Goal: Feedback & Contribution: Leave review/rating

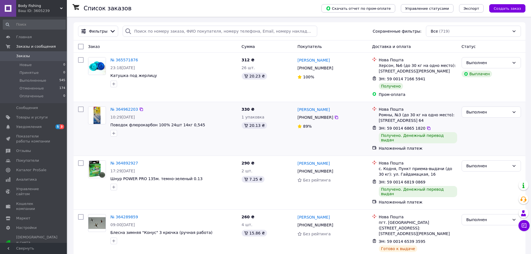
scroll to position [28, 0]
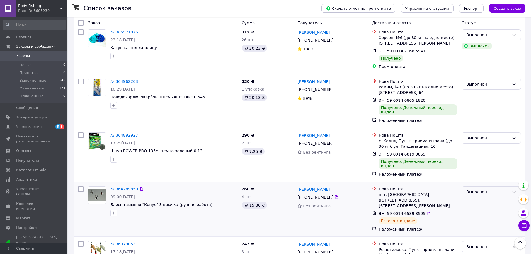
click at [500, 189] on div "Выполнен" at bounding box center [488, 192] width 43 height 6
click at [474, 205] on li "Отменен" at bounding box center [491, 205] width 59 height 10
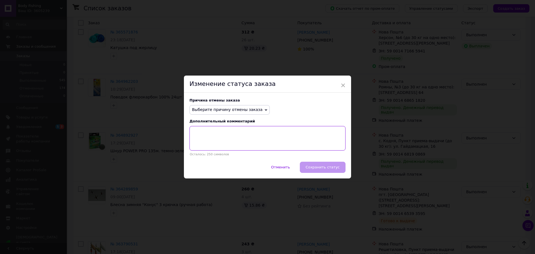
click at [250, 136] on textarea at bounding box center [268, 138] width 156 height 25
click at [265, 110] on icon at bounding box center [266, 110] width 3 height 3
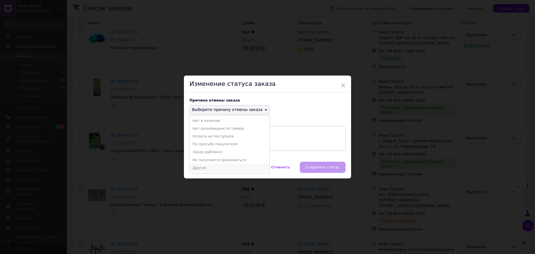
click at [207, 166] on li "Другое" at bounding box center [230, 168] width 80 height 8
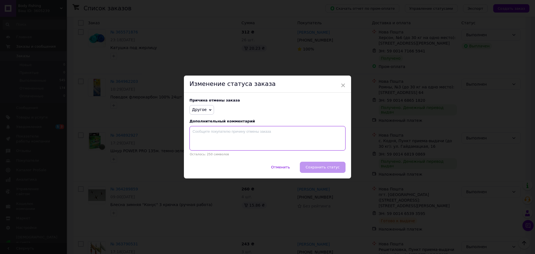
click at [225, 137] on textarea at bounding box center [268, 138] width 156 height 25
type textarea "G"
type textarea "покупець не забирає товар з нової пошти"
click at [332, 167] on span "Сохранить статус" at bounding box center [323, 167] width 34 height 4
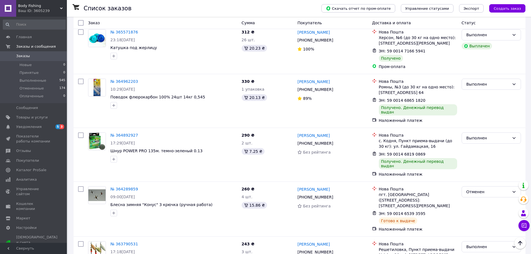
click at [315, 187] on link "[PERSON_NAME]" at bounding box center [314, 190] width 32 height 6
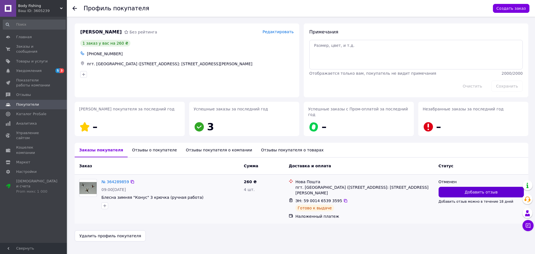
click at [466, 187] on button "Добавить отзыв" at bounding box center [481, 192] width 85 height 11
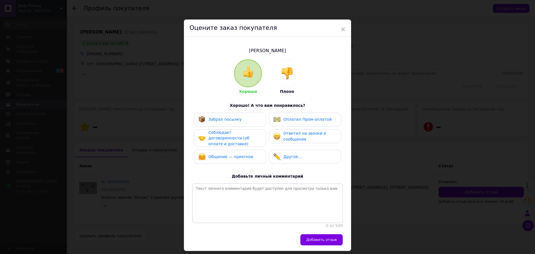
click at [284, 92] on span "Плохо" at bounding box center [287, 91] width 14 height 4
click at [291, 67] on img at bounding box center [287, 73] width 12 height 12
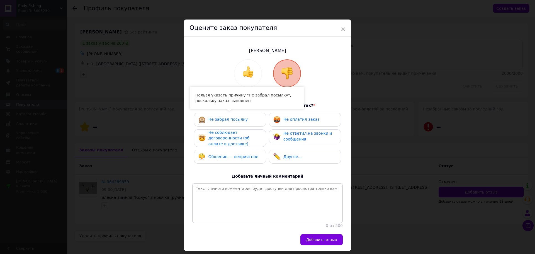
click at [229, 122] on div "Не забрал посылку" at bounding box center [223, 119] width 49 height 7
click at [228, 134] on span "Не соблюдает договоренности (об оплате и доставке)" at bounding box center [229, 138] width 41 height 16
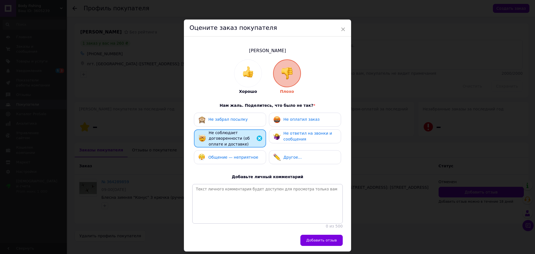
click at [231, 158] on span "Общение — неприятное" at bounding box center [234, 157] width 50 height 4
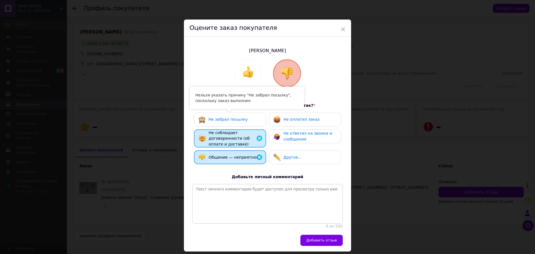
click at [239, 126] on div "Не забрал посылку Не оплатил заказ Не соблюдает договоренности (об оплате и дос…" at bounding box center [267, 140] width 151 height 55
click at [238, 120] on span "Не забрал посылку" at bounding box center [228, 119] width 39 height 4
click at [302, 120] on span "Не оплатил заказ" at bounding box center [302, 119] width 36 height 4
click at [234, 121] on span "Не забрал посылку" at bounding box center [228, 119] width 39 height 4
click at [221, 141] on div "Не соблюдает договоренности (об оплате и доставке)" at bounding box center [235, 138] width 53 height 17
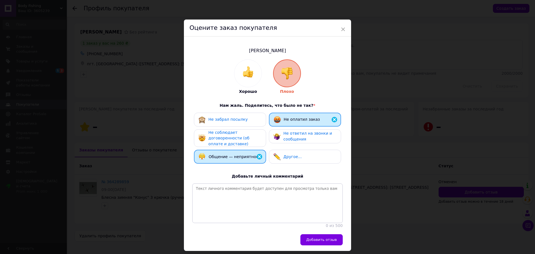
click at [221, 151] on div "Общение — неприятное" at bounding box center [230, 157] width 72 height 14
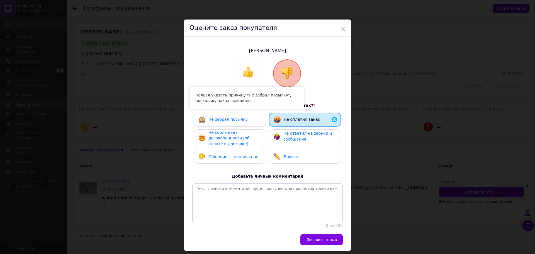
click at [226, 123] on div "Не забрал посылку" at bounding box center [230, 120] width 72 height 14
click at [292, 119] on span "Не оплатил заказ" at bounding box center [302, 119] width 36 height 4
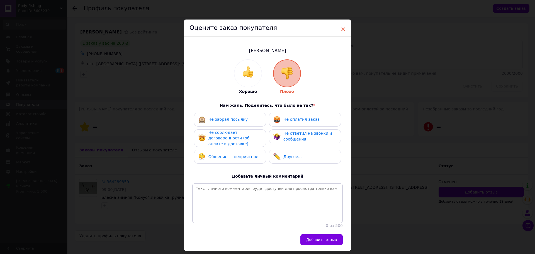
click at [342, 29] on span "×" at bounding box center [343, 29] width 5 height 9
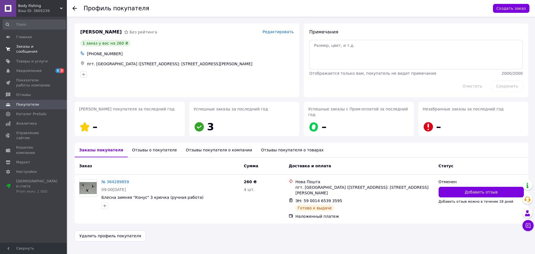
click at [25, 47] on span "Заказы и сообщения" at bounding box center [33, 49] width 35 height 10
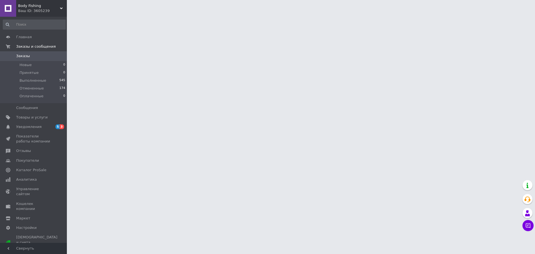
click at [172, 14] on html "Body Fishing Ваш ID: 3605239 Сайт Body Fishing Кабинет покупателя Проверить сос…" at bounding box center [267, 7] width 535 height 14
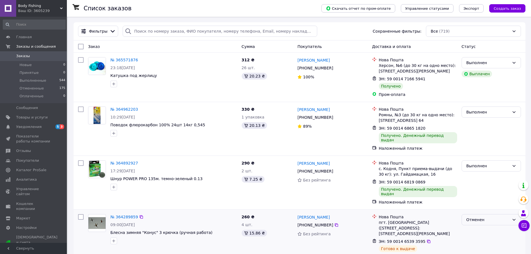
scroll to position [56, 0]
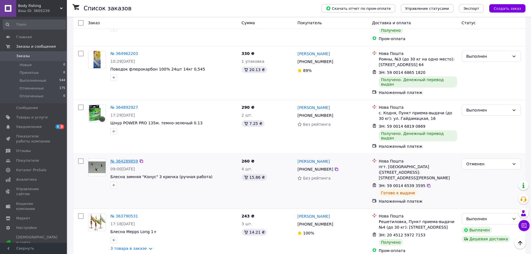
click at [128, 159] on link "№ 364289859" at bounding box center [124, 161] width 28 height 4
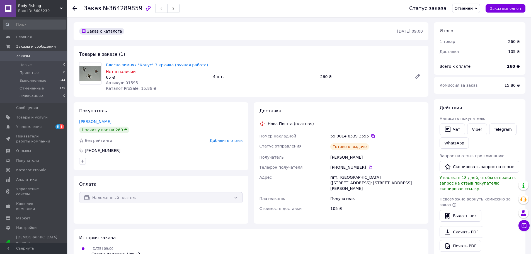
click at [230, 141] on span "Добавить отзыв" at bounding box center [226, 140] width 33 height 4
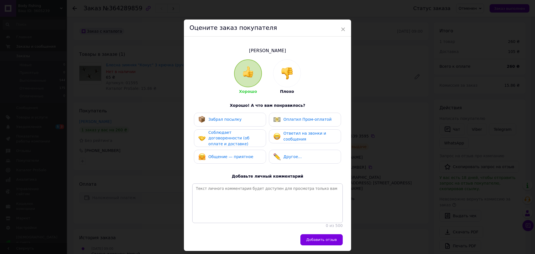
click at [284, 72] on img at bounding box center [287, 73] width 12 height 12
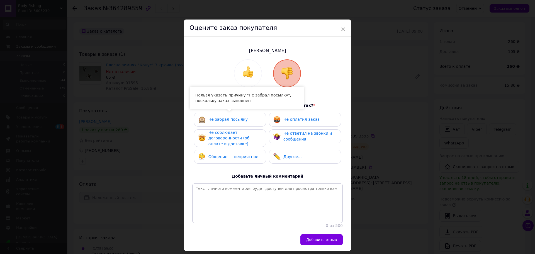
click at [231, 120] on span "Не забрал посылку" at bounding box center [228, 119] width 39 height 4
click at [217, 120] on span "Не забрал посылку" at bounding box center [228, 119] width 39 height 4
click at [216, 121] on span "Не забрал посылку" at bounding box center [228, 119] width 39 height 4
click at [220, 136] on span "Не соблюдает договоренности (об оплате и доставке)" at bounding box center [229, 138] width 41 height 16
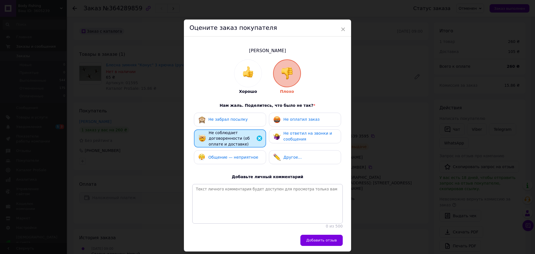
click at [222, 158] on span "Общение — неприятное" at bounding box center [234, 157] width 50 height 4
click at [293, 125] on div "Не оплатил заказ" at bounding box center [305, 120] width 72 height 14
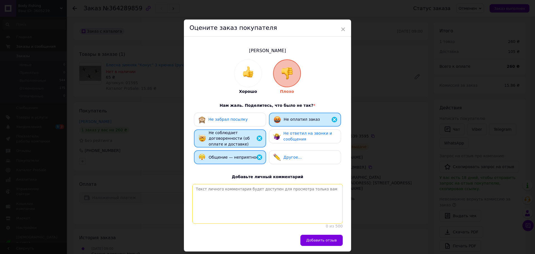
click at [263, 190] on textarea at bounding box center [267, 204] width 151 height 40
type textarea "ч"
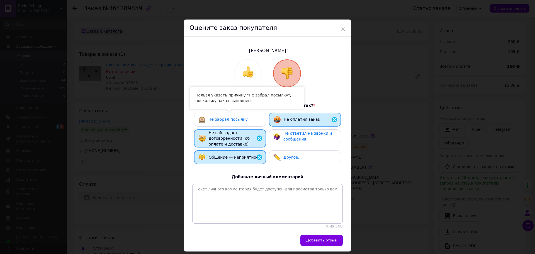
click at [211, 118] on span "Не забрал посылку" at bounding box center [228, 119] width 39 height 4
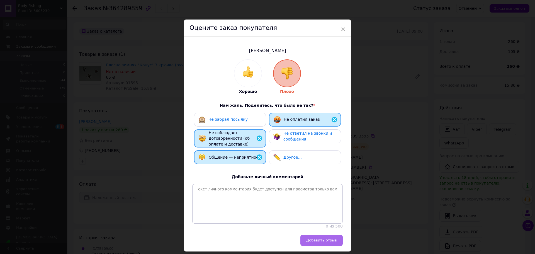
click at [319, 242] on span "Добавить отзыв" at bounding box center [321, 240] width 31 height 4
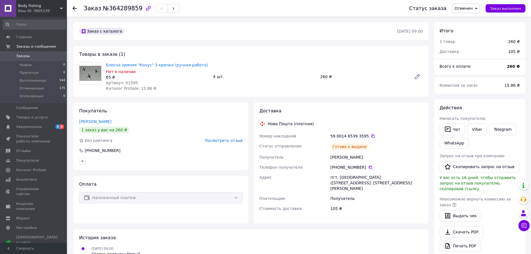
click at [226, 138] on span "Посмотреть отзыв" at bounding box center [224, 140] width 38 height 4
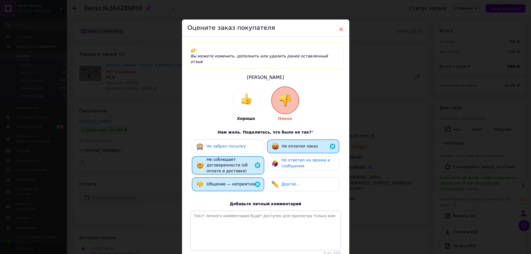
click at [339, 27] on span "×" at bounding box center [341, 29] width 5 height 9
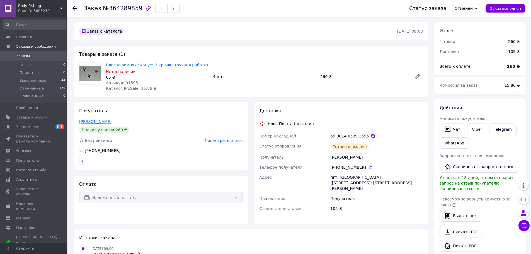
click at [90, 119] on link "[PERSON_NAME]" at bounding box center [95, 121] width 32 height 4
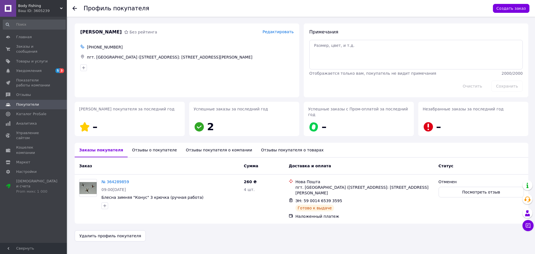
click at [22, 26] on input at bounding box center [34, 25] width 63 height 10
click at [21, 36] on span "Главная" at bounding box center [24, 37] width 16 height 5
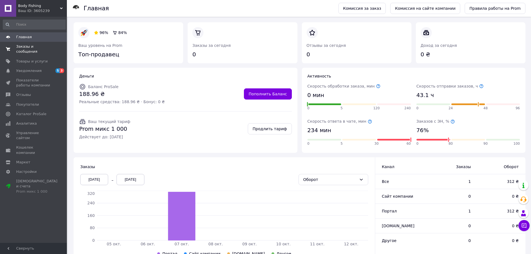
click at [18, 46] on span "Заказы и сообщения" at bounding box center [33, 49] width 35 height 10
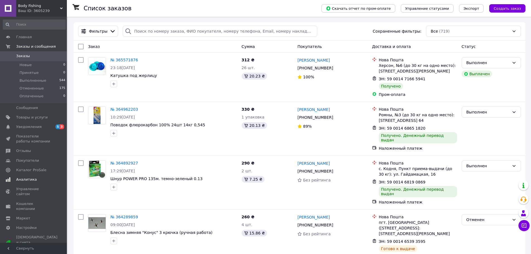
click at [24, 180] on span "Аналитика" at bounding box center [26, 179] width 21 height 5
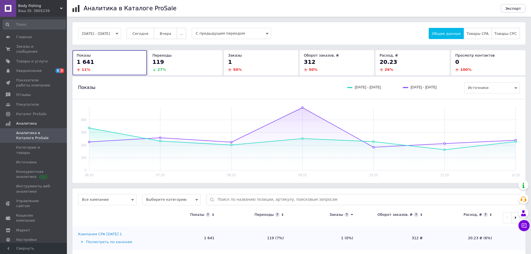
scroll to position [7, 0]
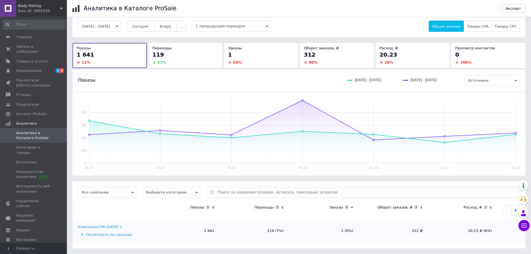
click at [195, 191] on span "Выберите категорию" at bounding box center [171, 192] width 59 height 11
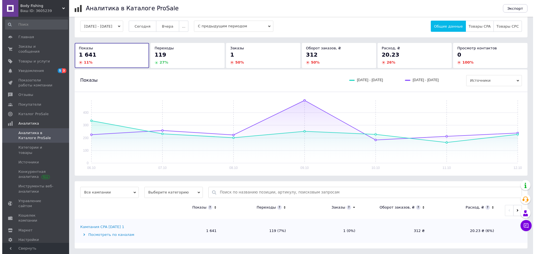
scroll to position [0, 0]
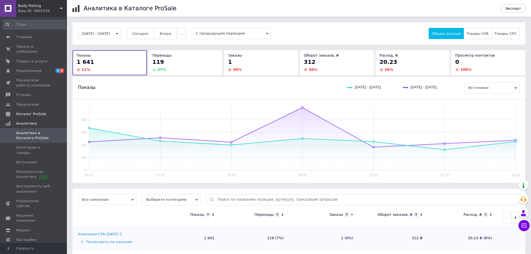
click at [28, 112] on span "Каталог ProSale" at bounding box center [31, 114] width 30 height 5
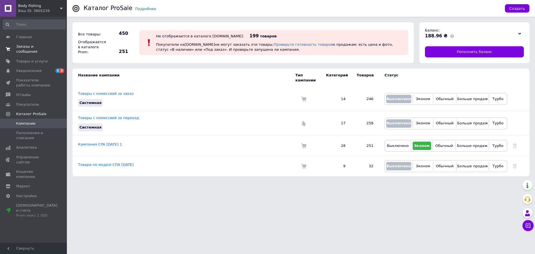
click at [31, 47] on span "Заказы и сообщения" at bounding box center [33, 49] width 35 height 10
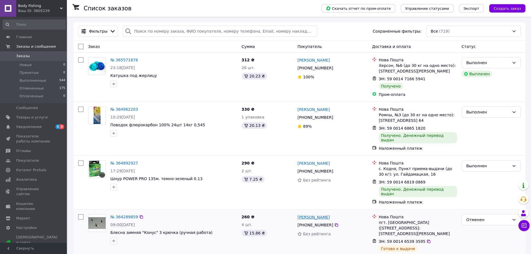
click at [311, 214] on link "[PERSON_NAME]" at bounding box center [314, 217] width 32 height 6
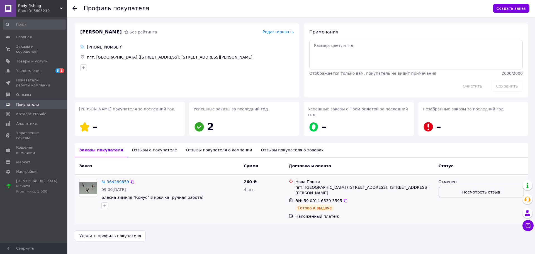
click at [483, 189] on span "Посмотреть отзыв" at bounding box center [482, 192] width 38 height 6
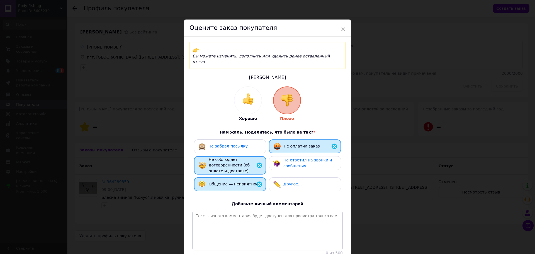
click at [218, 144] on span "Не забрал посылку" at bounding box center [228, 146] width 39 height 4
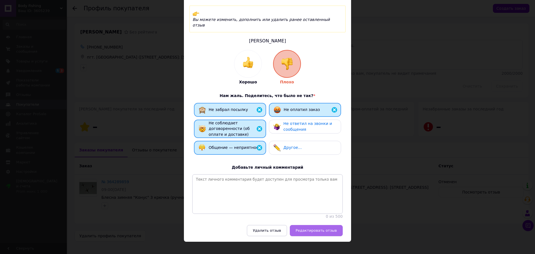
click at [331, 228] on span "Редактировать отзыв" at bounding box center [316, 230] width 41 height 4
